Goal: Task Accomplishment & Management: Manage account settings

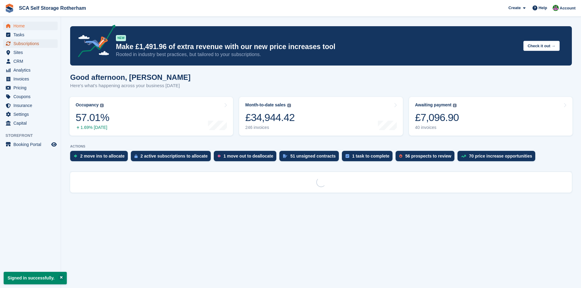
click at [39, 44] on span "Subscriptions" at bounding box center [31, 43] width 37 height 9
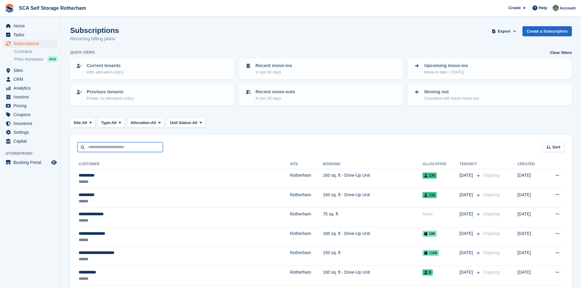
click at [113, 146] on input "text" at bounding box center [119, 147] width 85 height 10
type input "****"
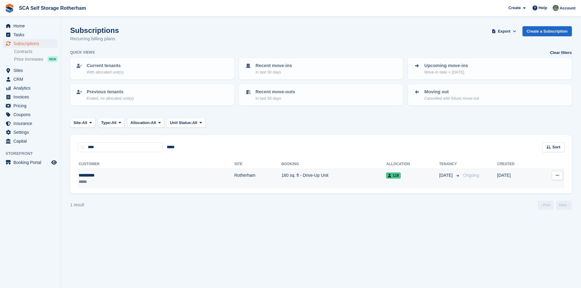
click at [234, 185] on td "Rotherham" at bounding box center [257, 178] width 47 height 19
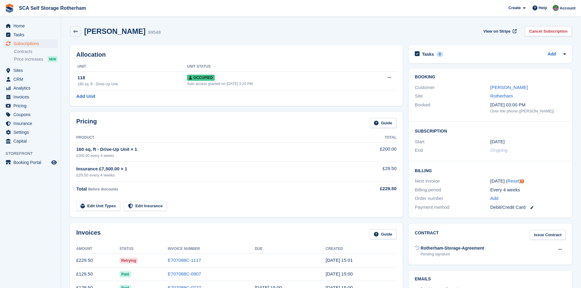
click at [317, 119] on div "Pricing Guide" at bounding box center [236, 125] width 320 height 14
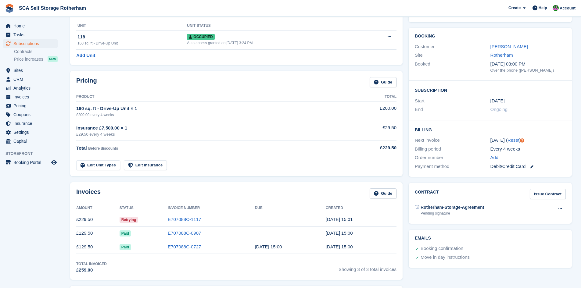
scroll to position [46, 0]
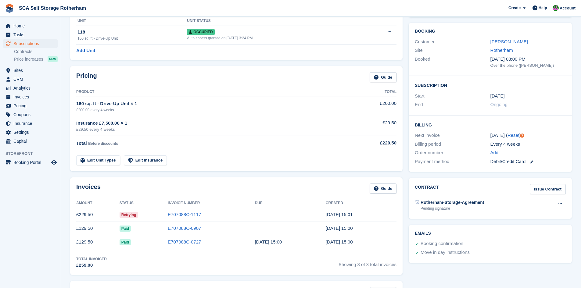
click at [254, 176] on div "Invoices Guide Amount Status Invoice Number Due Created £229.50 Retrying E70708…" at bounding box center [236, 227] width 339 height 104
click at [509, 44] on link "Levi Gough" at bounding box center [510, 41] width 38 height 5
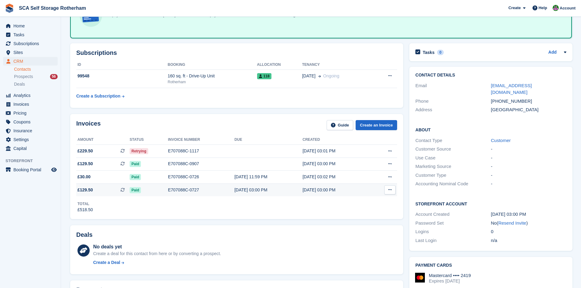
scroll to position [61, 0]
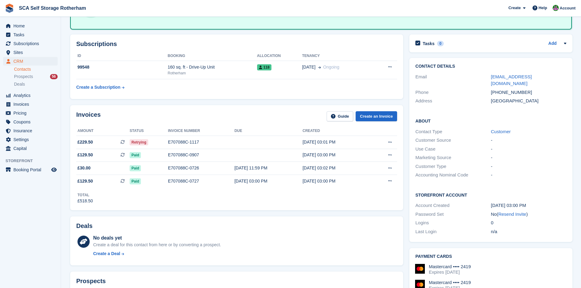
click at [212, 111] on div "Invoices Guide Create an Invoice" at bounding box center [236, 118] width 321 height 14
click at [244, 118] on div "Invoices Guide Create an Invoice" at bounding box center [236, 118] width 321 height 14
click at [250, 72] on div "Rotherham" at bounding box center [212, 72] width 89 height 5
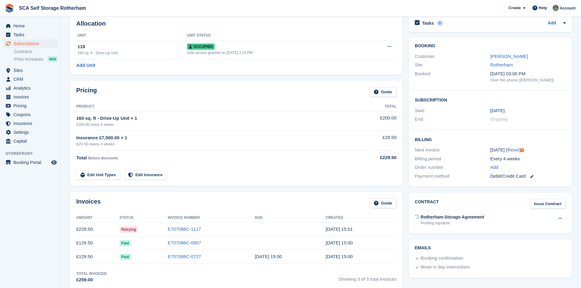
scroll to position [46, 0]
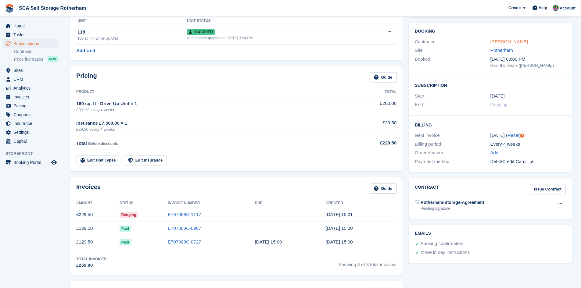
click at [501, 39] on link "Levi Gough" at bounding box center [510, 41] width 38 height 5
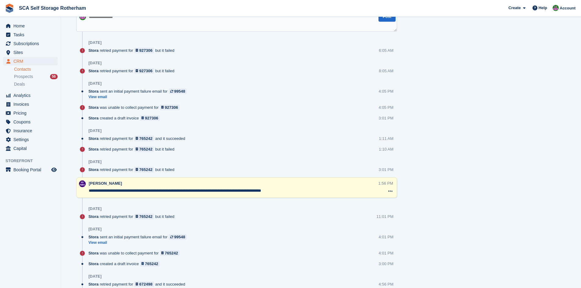
scroll to position [310, 0]
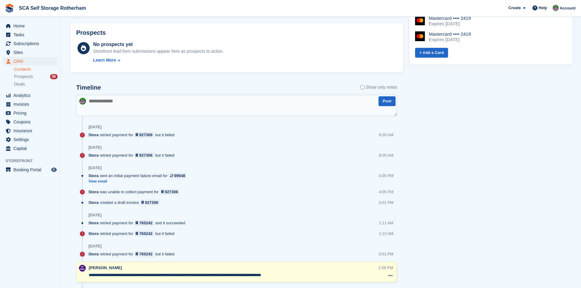
click at [223, 106] on textarea at bounding box center [236, 105] width 321 height 21
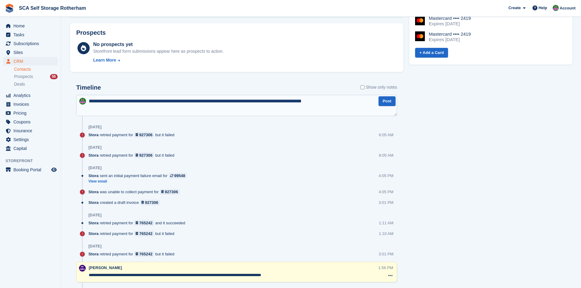
type textarea "**********"
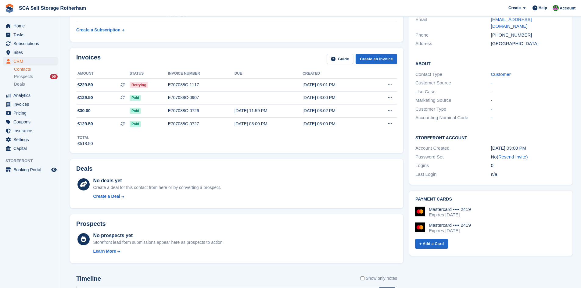
scroll to position [111, 0]
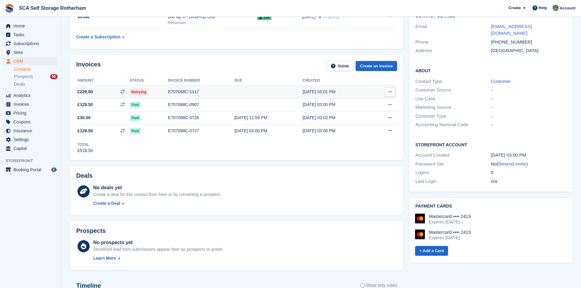
click at [213, 89] on div "E707088C-1117" at bounding box center [201, 92] width 67 height 6
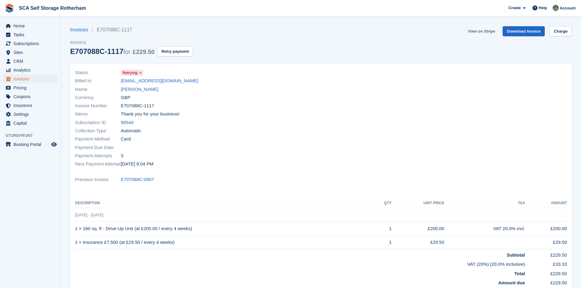
click at [479, 33] on link "View on Stripe" at bounding box center [482, 31] width 32 height 10
click at [482, 31] on link "View on Stripe" at bounding box center [482, 31] width 32 height 10
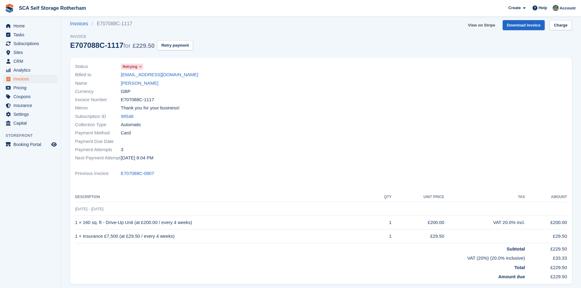
scroll to position [8, 0]
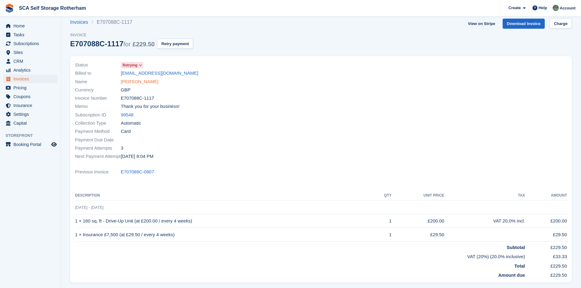
click at [139, 80] on link "Levi Gough" at bounding box center [140, 81] width 38 height 7
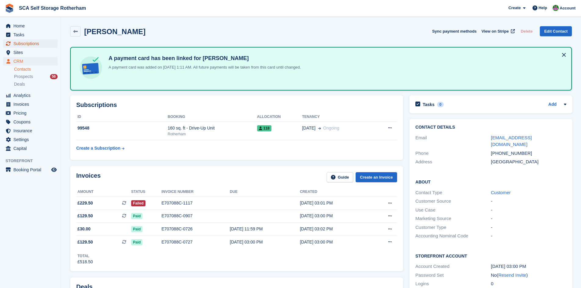
click at [39, 44] on span "Subscriptions" at bounding box center [31, 43] width 37 height 9
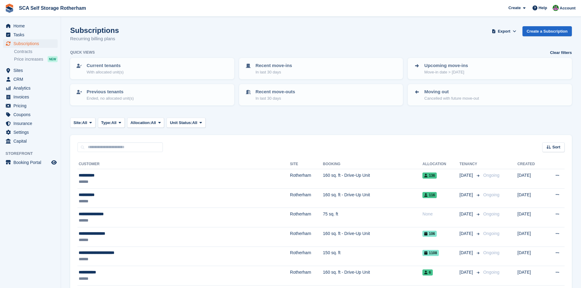
click at [368, 124] on div "Site: All All Rotherham Door-to-Door Storage Type: All All Upcoming Previous Ac…" at bounding box center [321, 123] width 502 height 10
click at [543, 31] on link "Create a Subscription" at bounding box center [547, 31] width 49 height 10
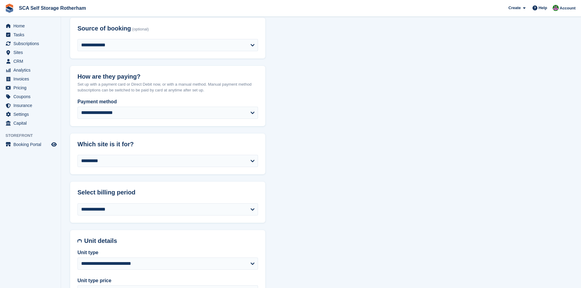
scroll to position [92, 0]
click at [558, 15] on div "Create Subscription Invoice Contact Deal Discount Page Help Chat Support Submit…" at bounding box center [542, 8] width 73 height 16
click at [559, 8] on div at bounding box center [556, 9] width 6 height 8
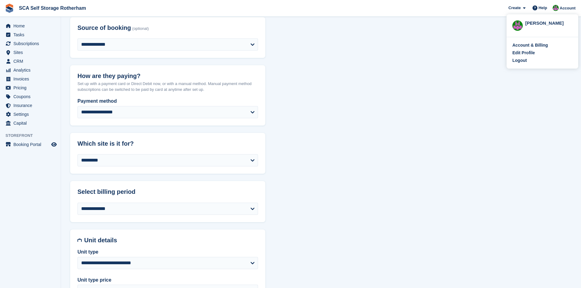
click at [521, 65] on div "Account & Billing Edit Profile Logout" at bounding box center [543, 52] width 72 height 31
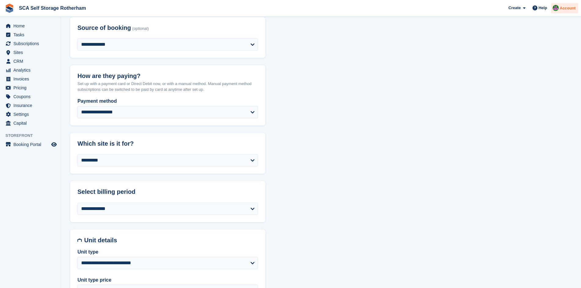
click at [557, 7] on img at bounding box center [556, 8] width 6 height 6
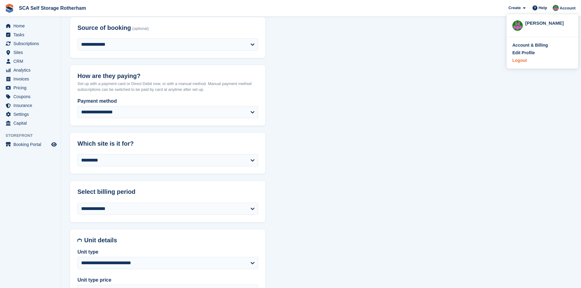
click at [523, 63] on div "Logout" at bounding box center [520, 60] width 14 height 6
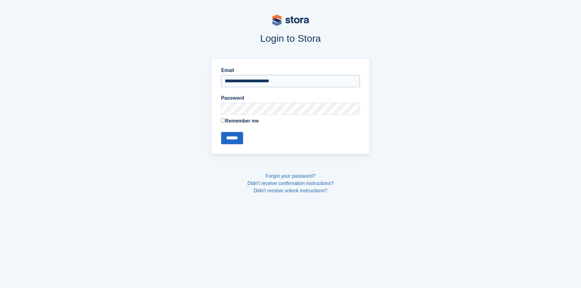
click at [250, 86] on input "**********" at bounding box center [290, 81] width 139 height 12
type input "**********"
click at [233, 141] on input "******" at bounding box center [232, 138] width 22 height 12
